Goal: Information Seeking & Learning: Learn about a topic

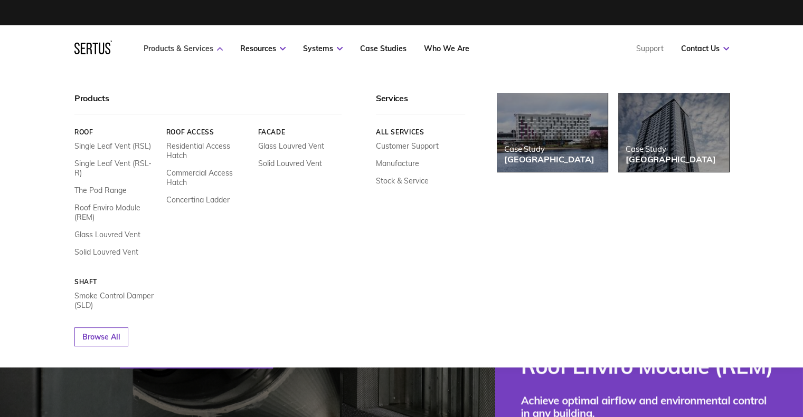
click at [199, 50] on link "Products & Services" at bounding box center [183, 48] width 79 height 9
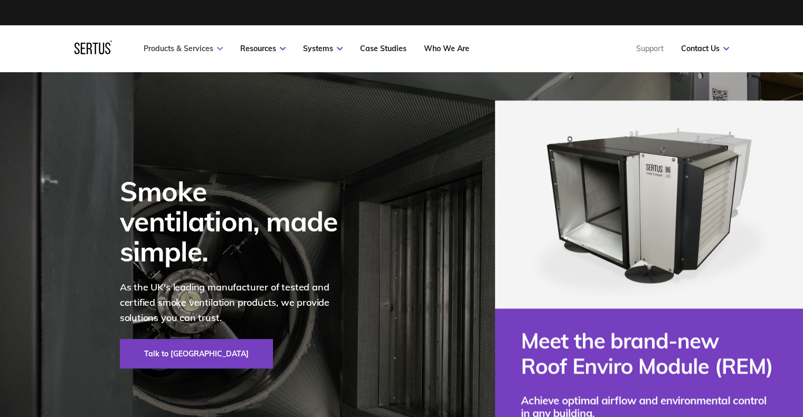
click at [200, 50] on link "Products & Services" at bounding box center [183, 48] width 79 height 9
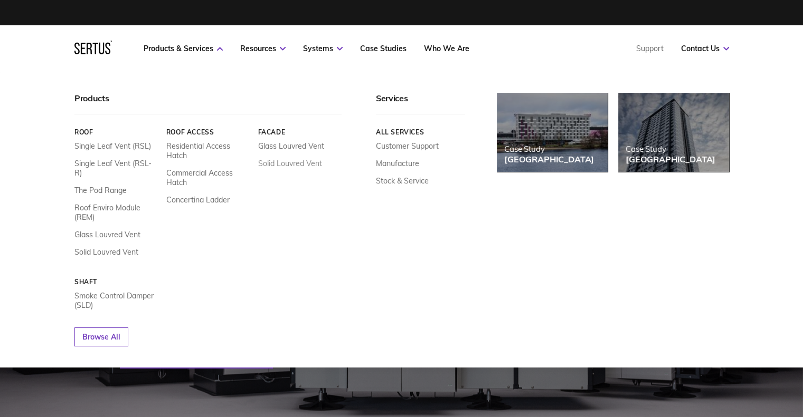
click at [285, 165] on link "Solid Louvred Vent" at bounding box center [289, 163] width 64 height 9
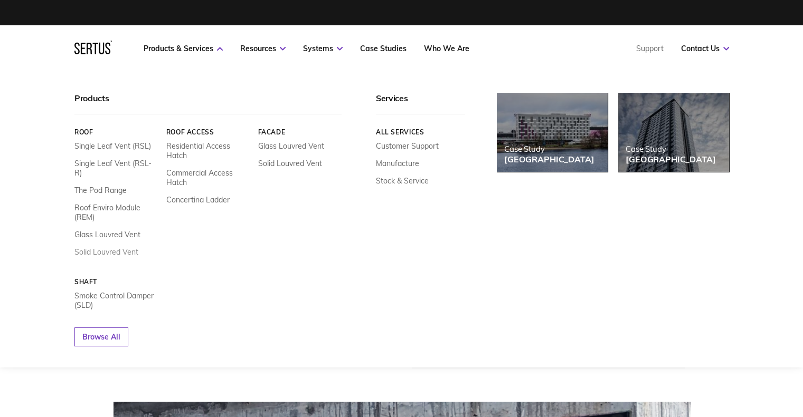
click at [116, 247] on link "Solid Louvred Vent" at bounding box center [106, 251] width 64 height 9
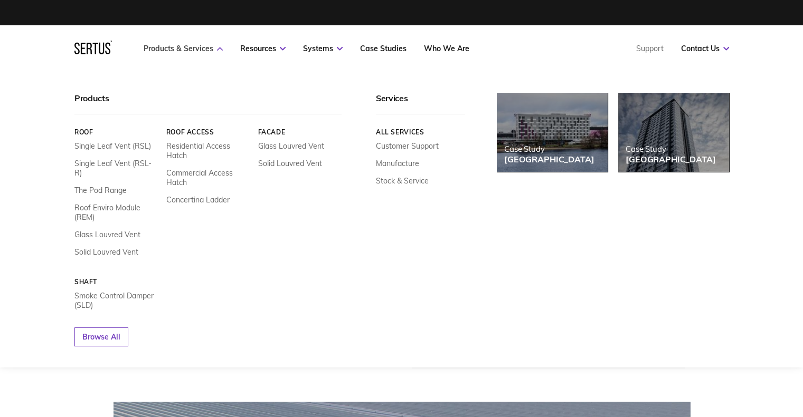
click at [214, 48] on link "Products & Services" at bounding box center [183, 48] width 79 height 9
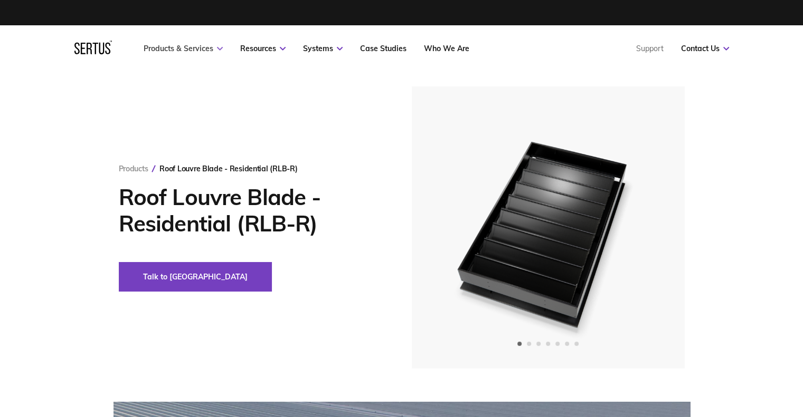
click at [214, 48] on link "Products & Services" at bounding box center [183, 48] width 79 height 9
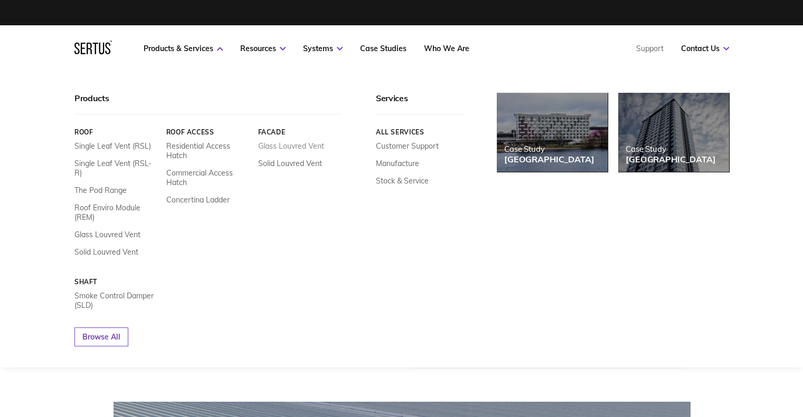
click at [271, 150] on link "Glass Louvred Vent" at bounding box center [290, 145] width 66 height 9
